Goal: Navigation & Orientation: Find specific page/section

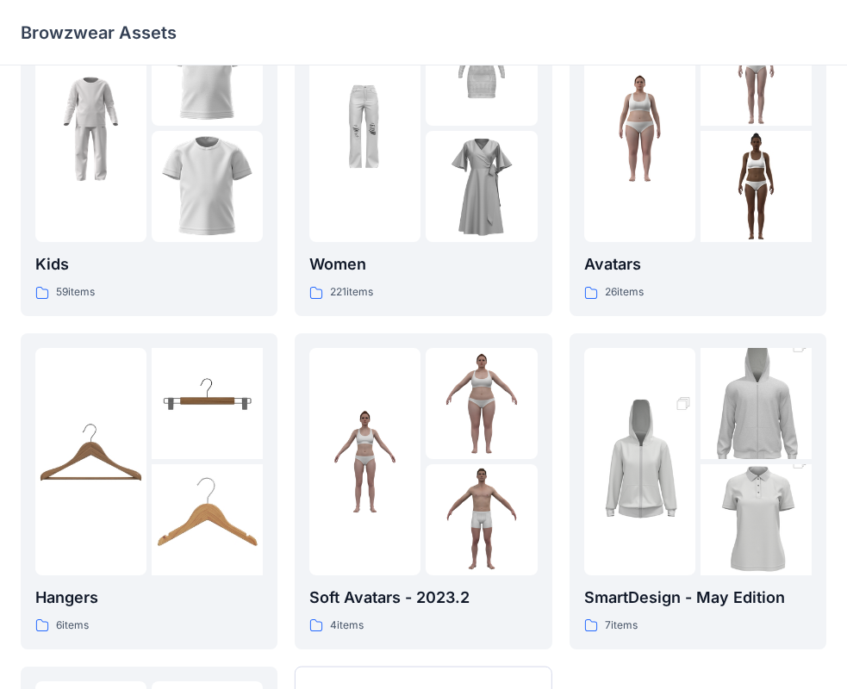
scroll to position [172, 0]
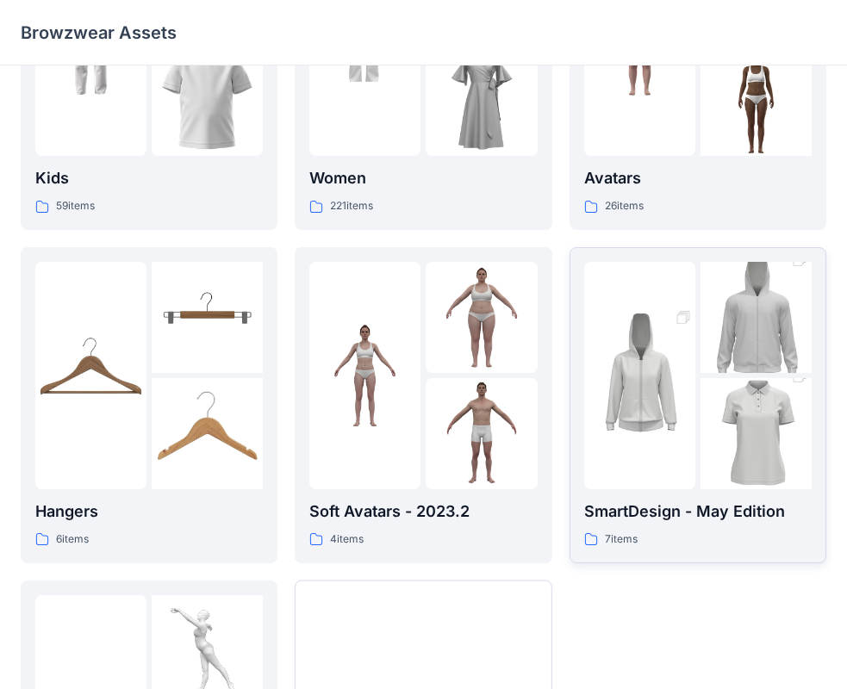
click at [696, 420] on div at bounding box center [697, 375] width 227 height 227
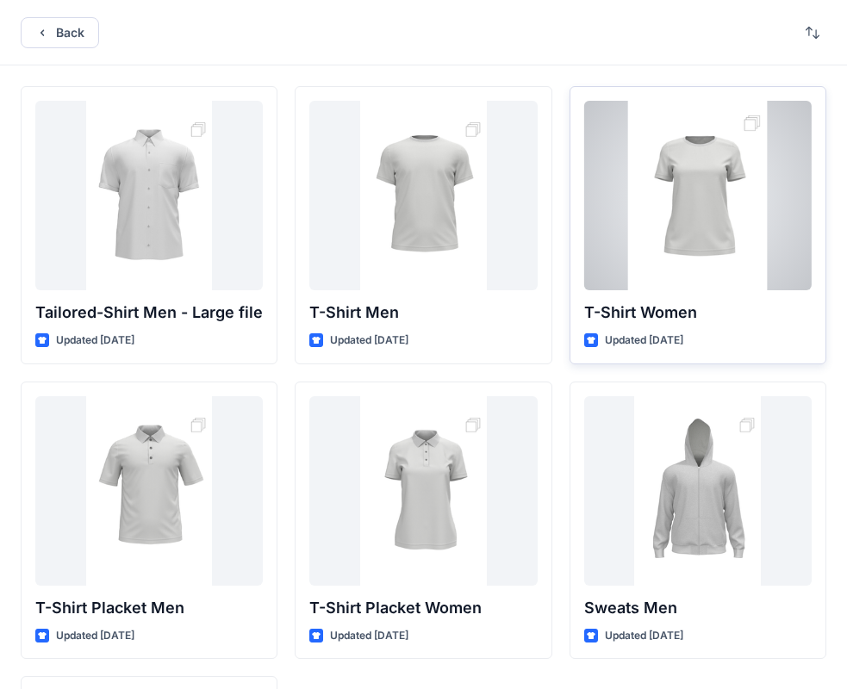
click at [700, 212] on div at bounding box center [697, 195] width 227 height 189
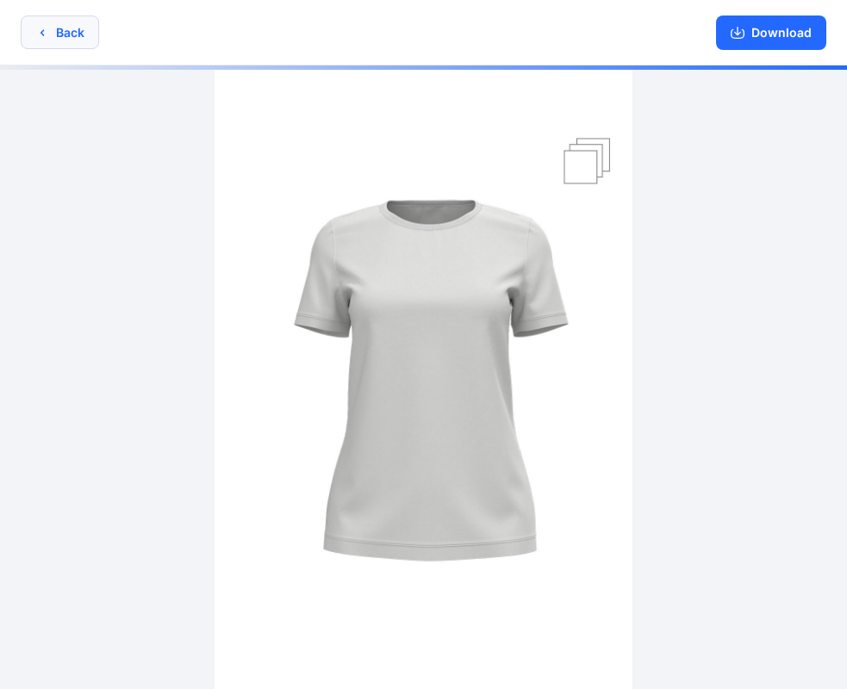
click at [78, 30] on button "Back" at bounding box center [60, 33] width 78 height 34
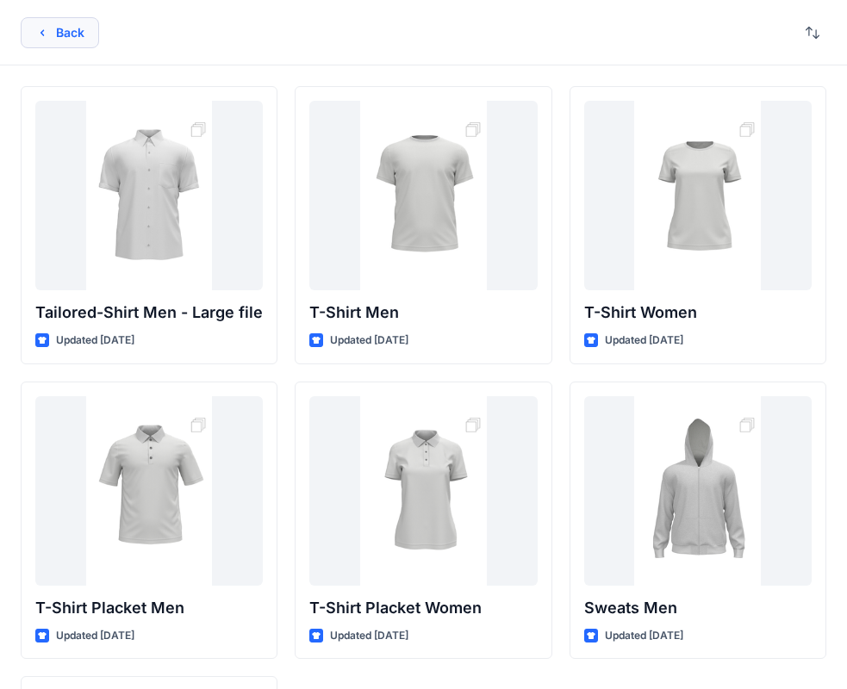
click at [75, 33] on button "Back" at bounding box center [60, 32] width 78 height 31
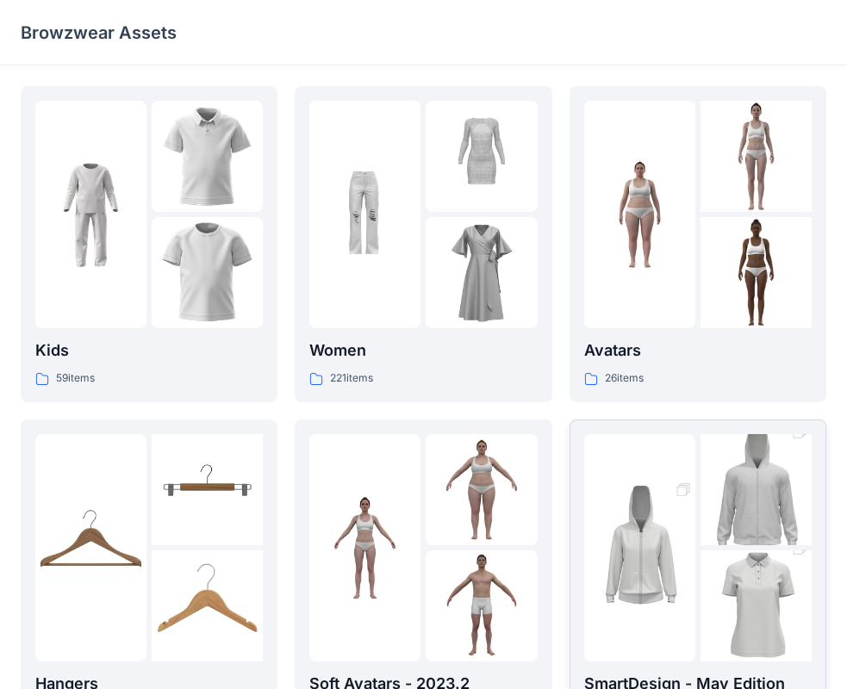
click at [736, 584] on img at bounding box center [755, 606] width 111 height 167
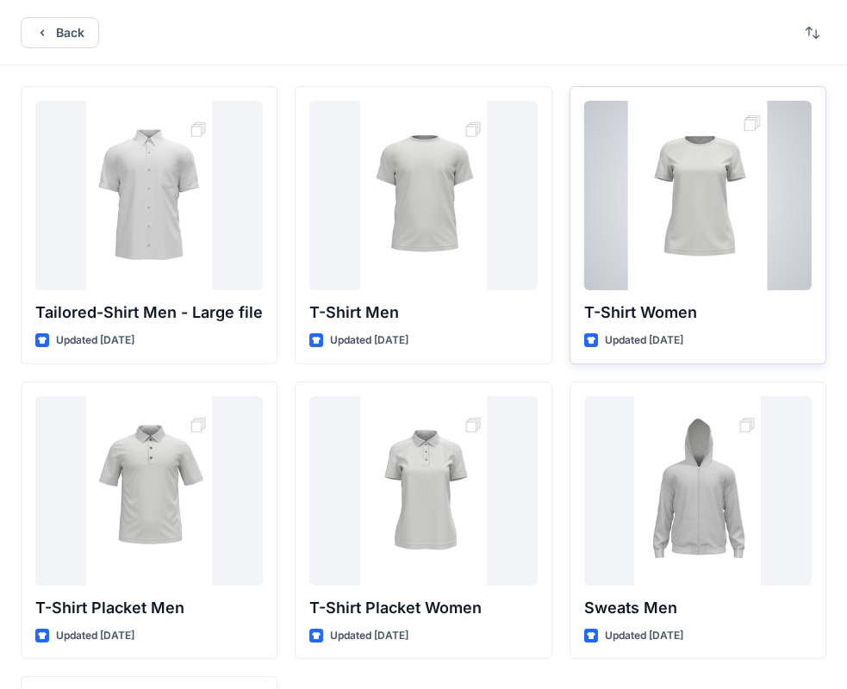
click at [691, 210] on div at bounding box center [697, 195] width 227 height 189
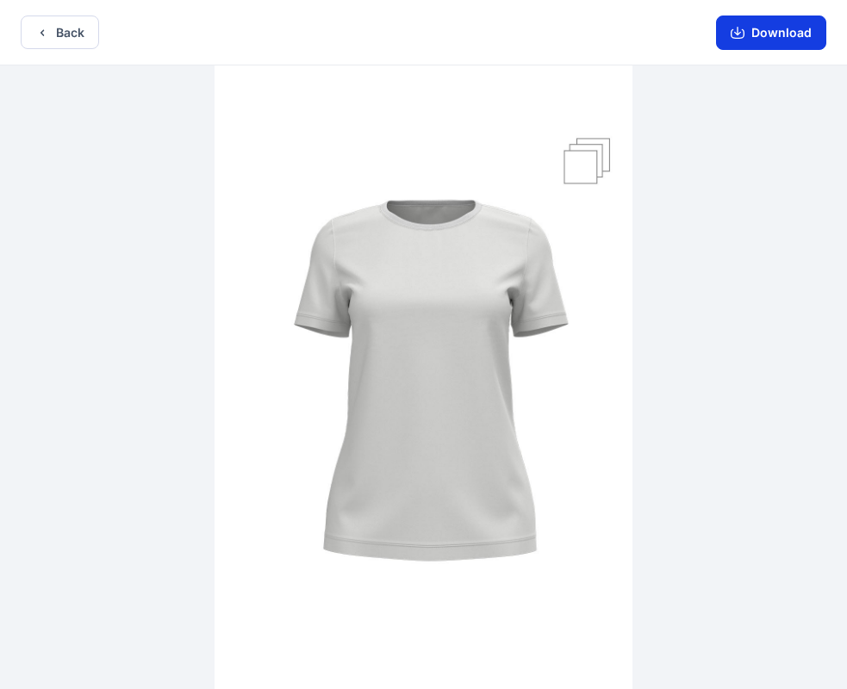
click at [792, 45] on button "Download" at bounding box center [771, 33] width 110 height 34
click at [791, 33] on button "Download" at bounding box center [771, 33] width 110 height 34
